Goal: Complete application form

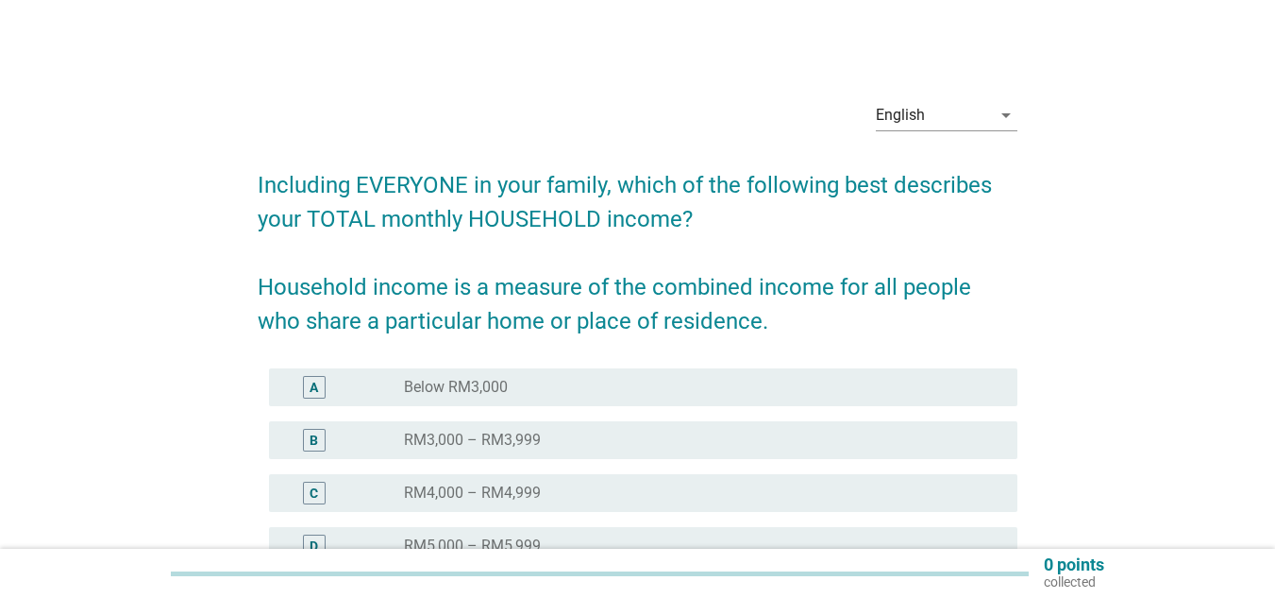
click at [992, 110] on div "arrow_drop_down" at bounding box center [1004, 115] width 26 height 23
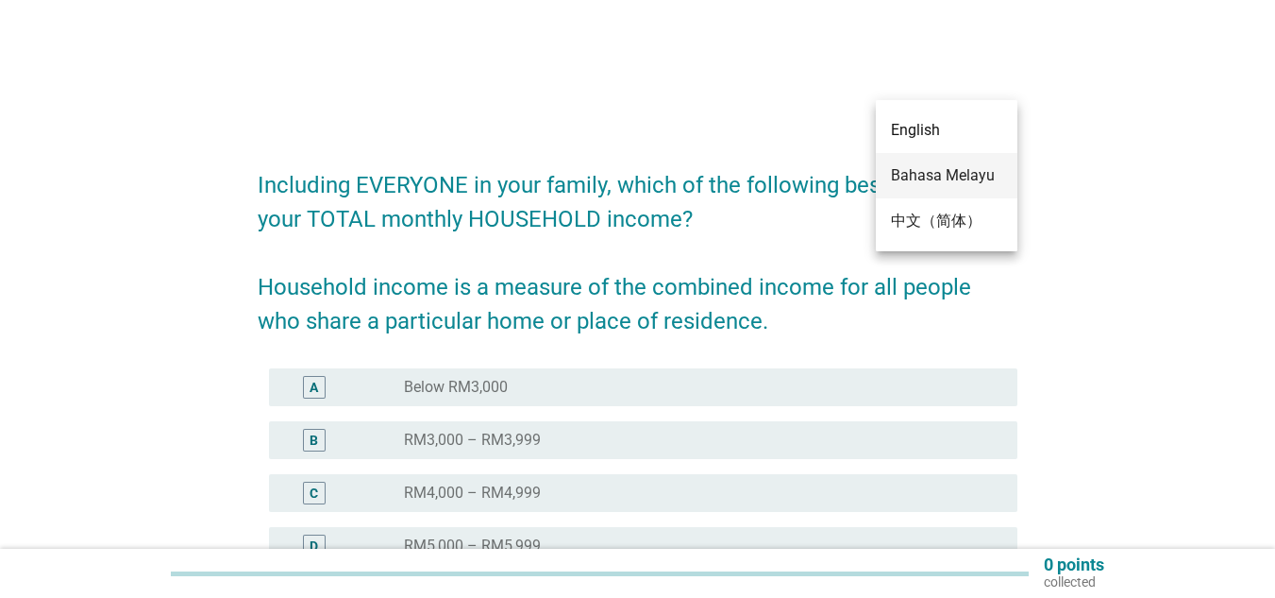
click at [937, 172] on div "Bahasa Melayu" at bounding box center [946, 175] width 111 height 23
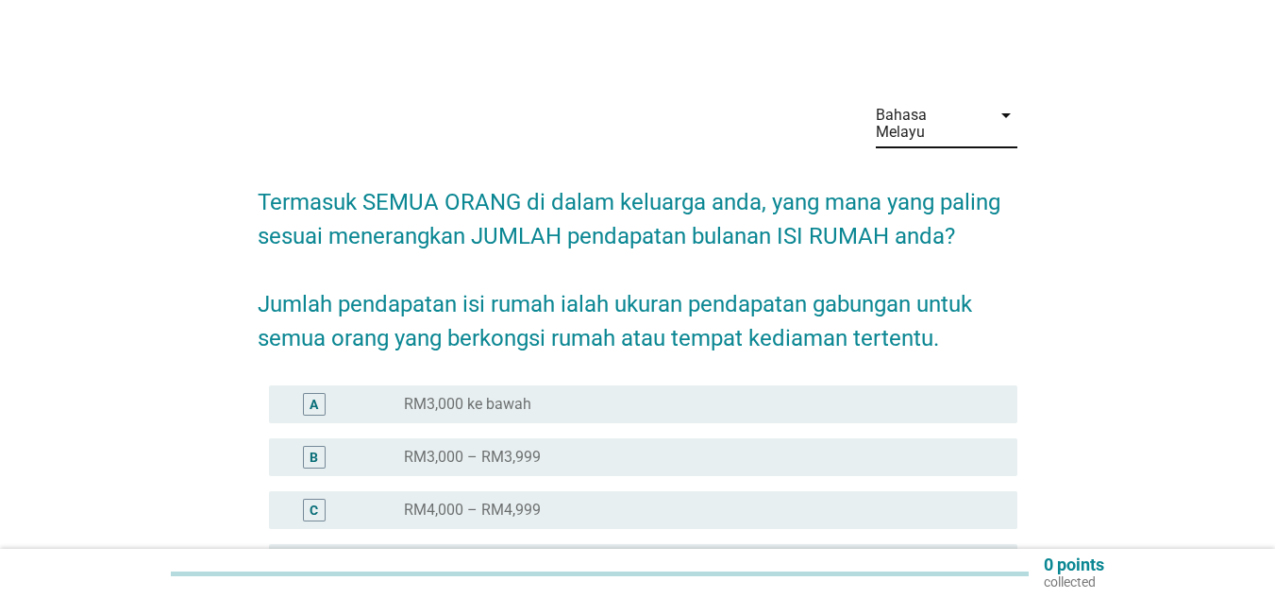
scroll to position [94, 0]
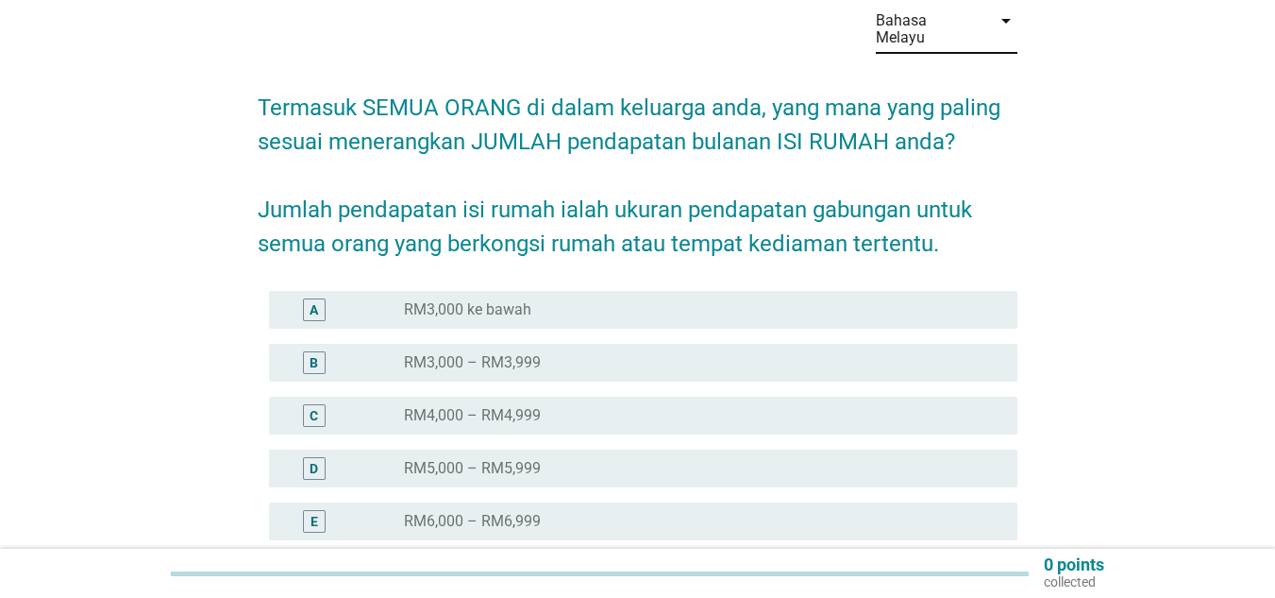
click at [766, 459] on div "radio_button_unchecked RM5,000 – RM5,999" at bounding box center [695, 468] width 583 height 19
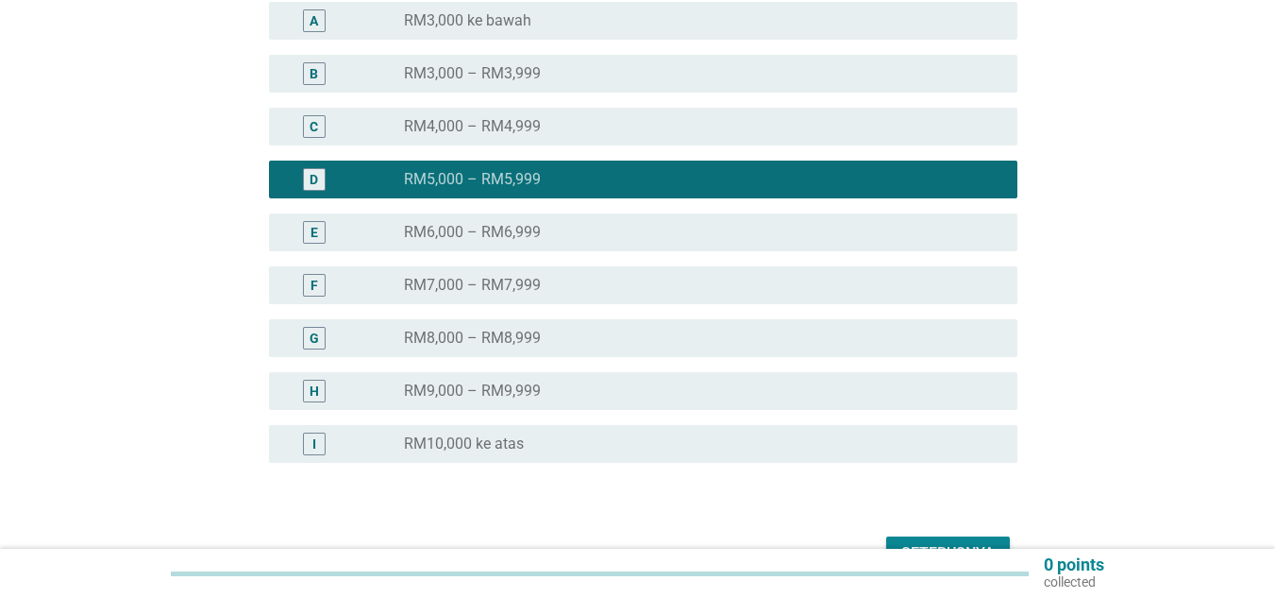
scroll to position [479, 0]
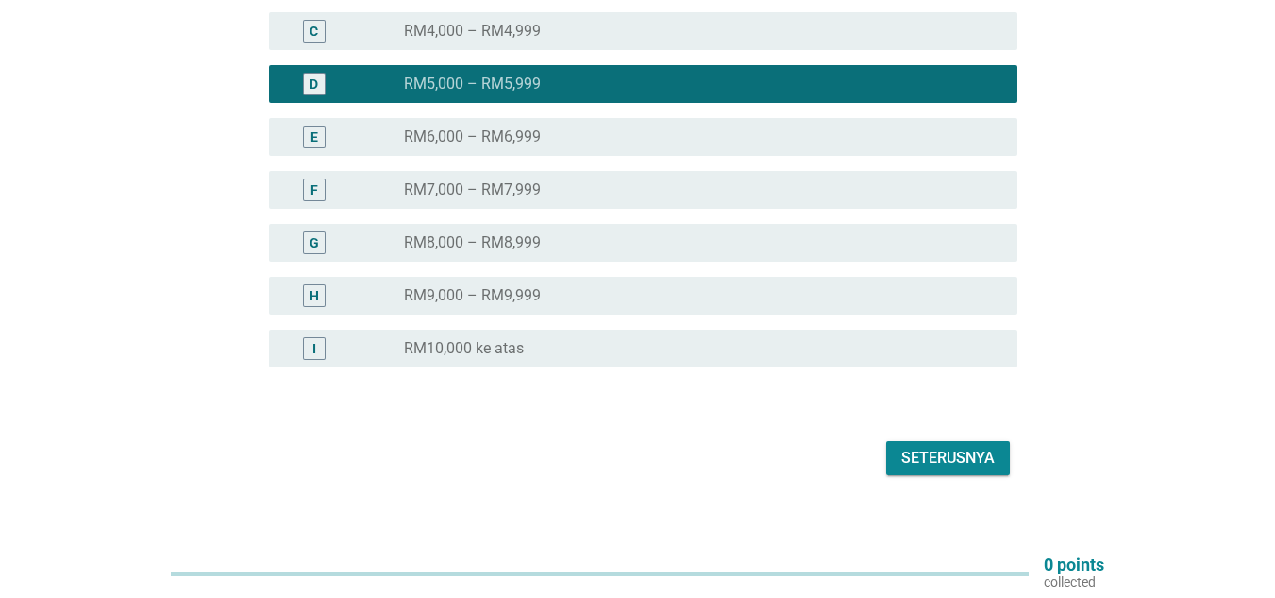
click at [981, 447] on div "Seterusnya" at bounding box center [948, 458] width 93 height 23
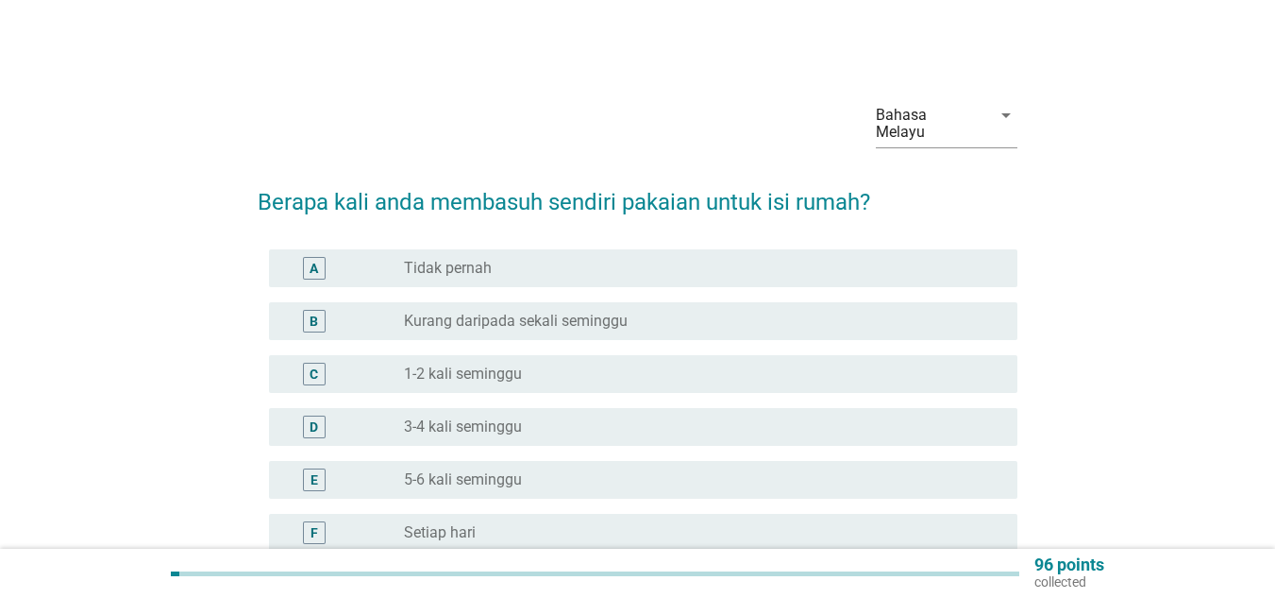
click at [510, 364] on label "1-2 kali seminggu" at bounding box center [463, 373] width 118 height 19
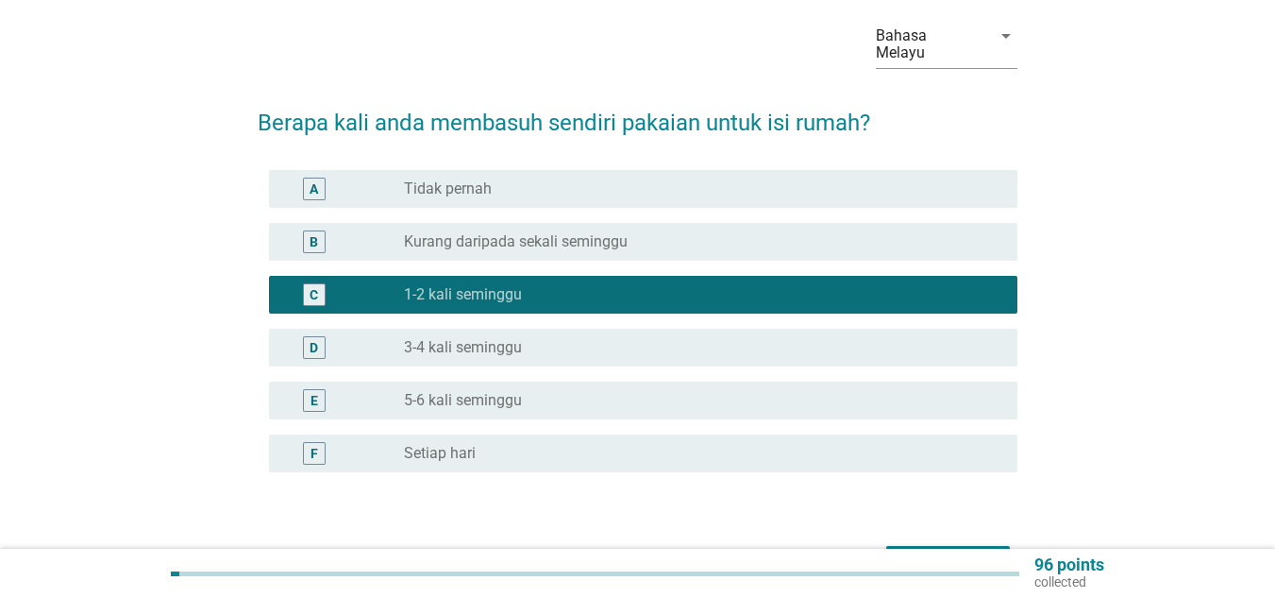
scroll to position [184, 0]
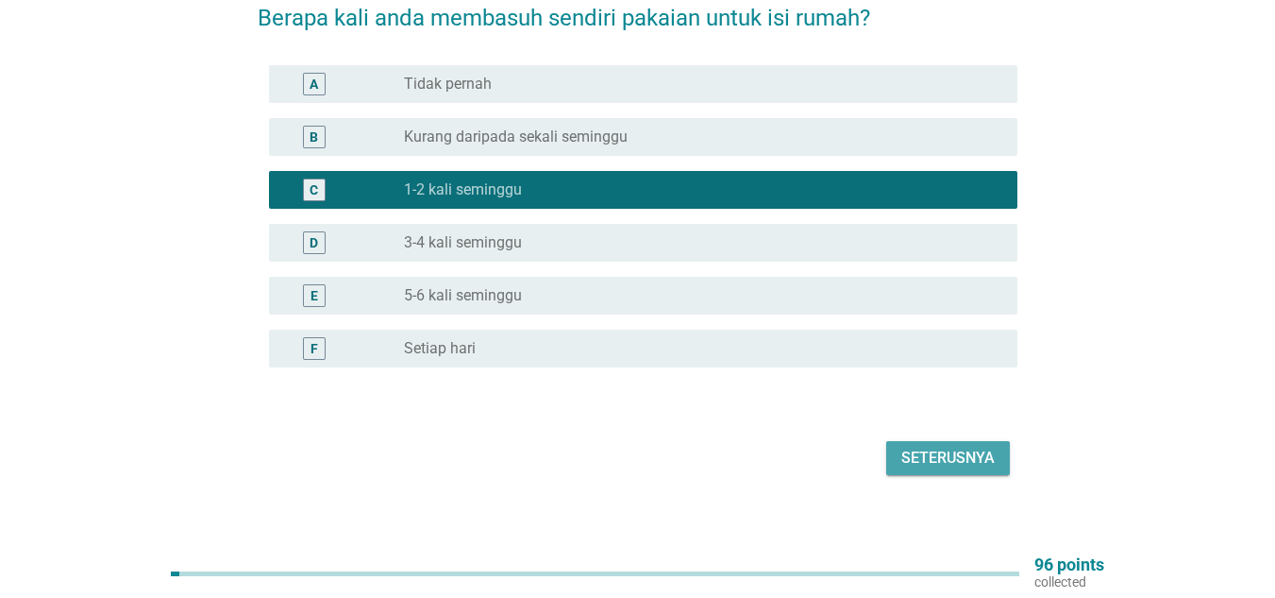
click at [965, 455] on button "Seterusnya" at bounding box center [949, 458] width 124 height 34
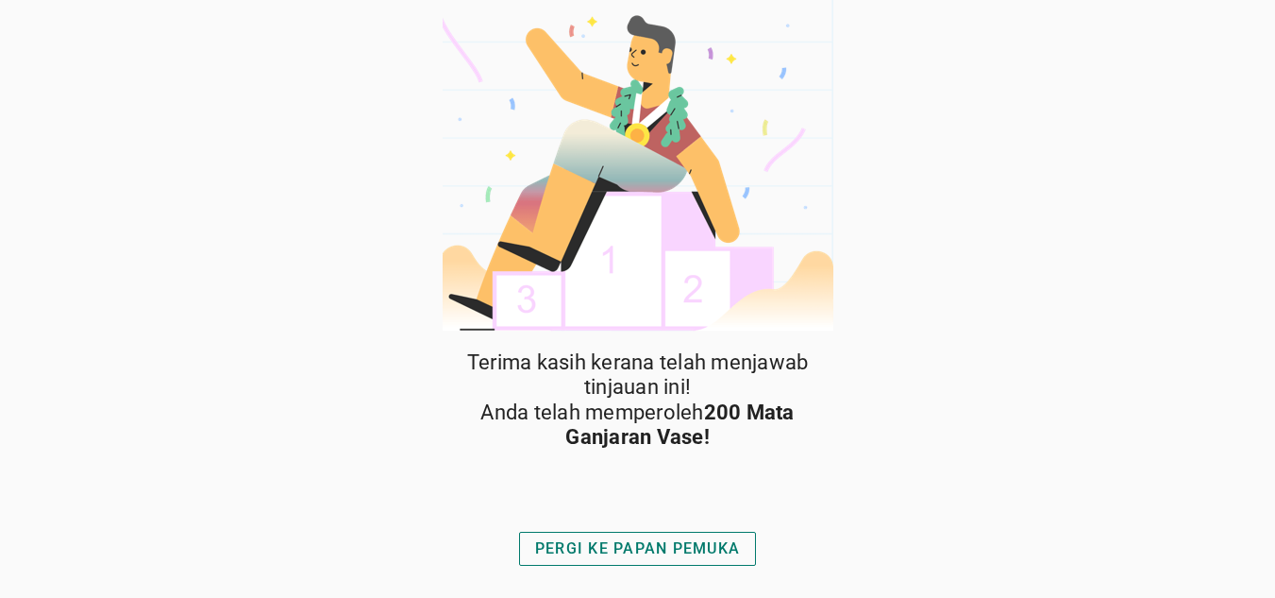
click at [640, 553] on div "PERGI KE PAPAN PEMUKA" at bounding box center [637, 548] width 205 height 23
